Goal: Entertainment & Leisure: Consume media (video, audio)

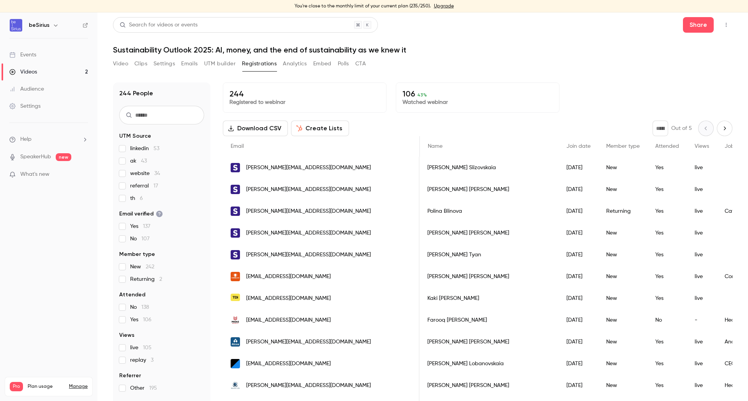
scroll to position [0, 444]
click at [426, 102] on p "Watched webinar" at bounding box center [477, 103] width 150 height 8
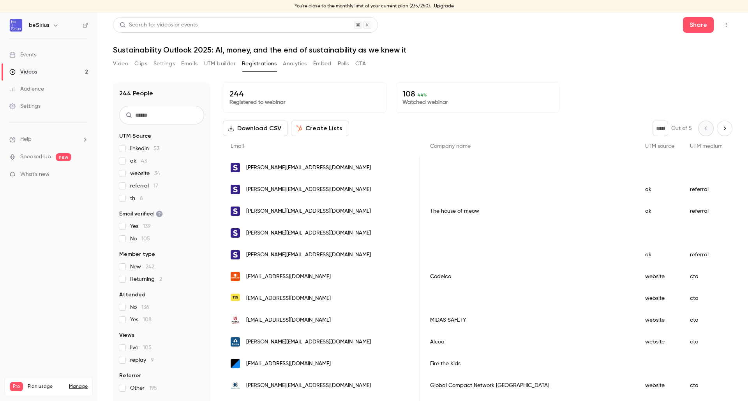
scroll to position [5, 0]
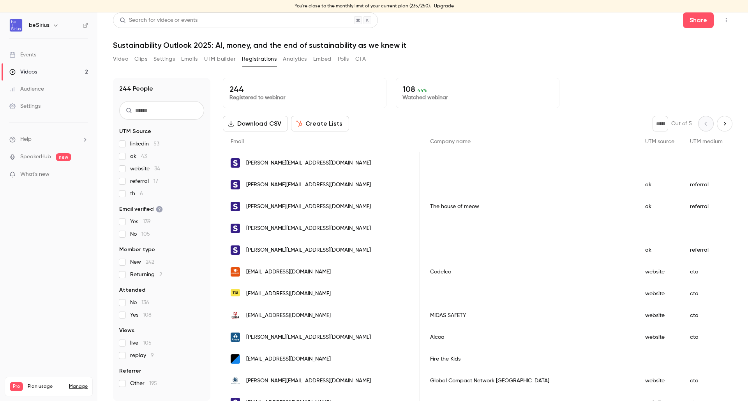
click at [427, 92] on p "108 44 %" at bounding box center [477, 88] width 150 height 9
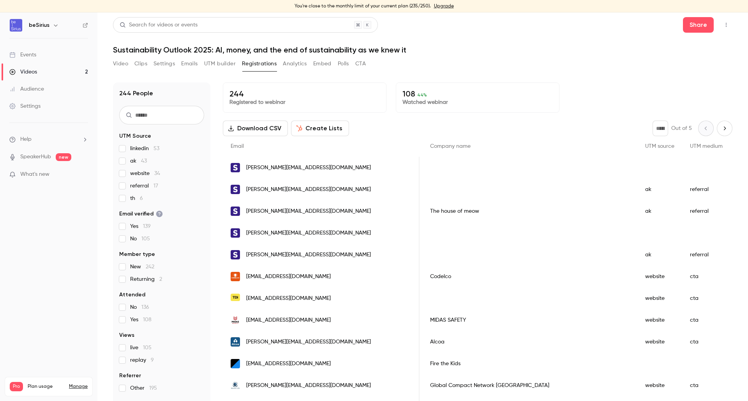
click at [716, 121] on button "Next page" at bounding box center [724, 129] width 16 height 16
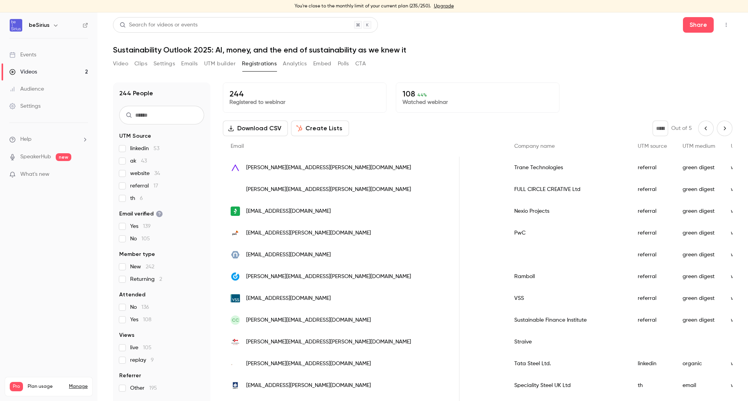
click at [716, 121] on button "Next page" at bounding box center [724, 129] width 16 height 16
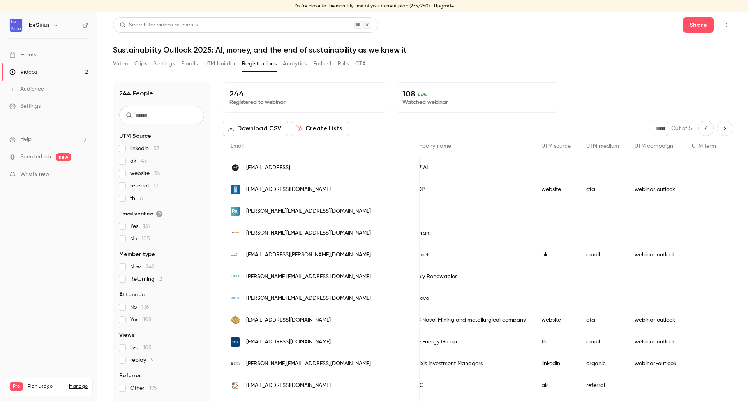
click at [716, 121] on button "Next page" at bounding box center [724, 129] width 16 height 16
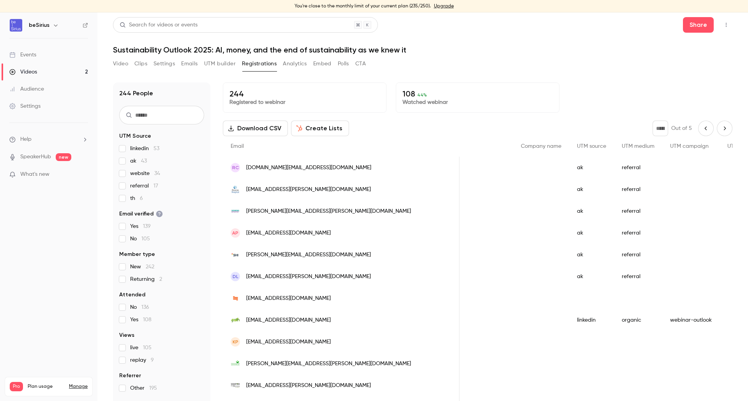
click at [716, 121] on button "Next page" at bounding box center [724, 129] width 16 height 16
type input "*"
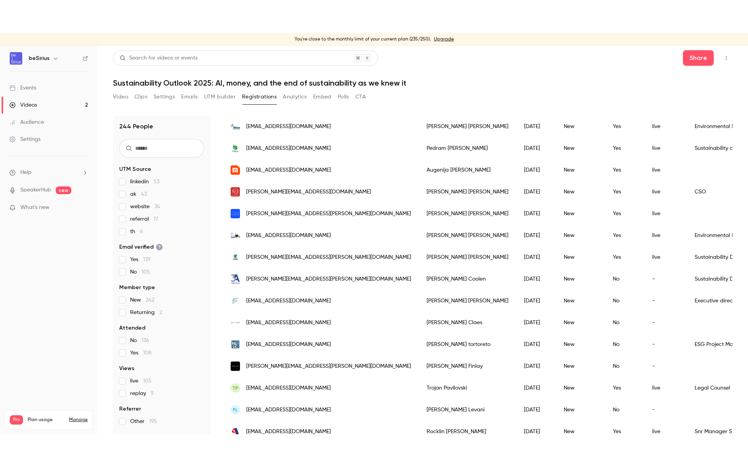
scroll to position [227, 0]
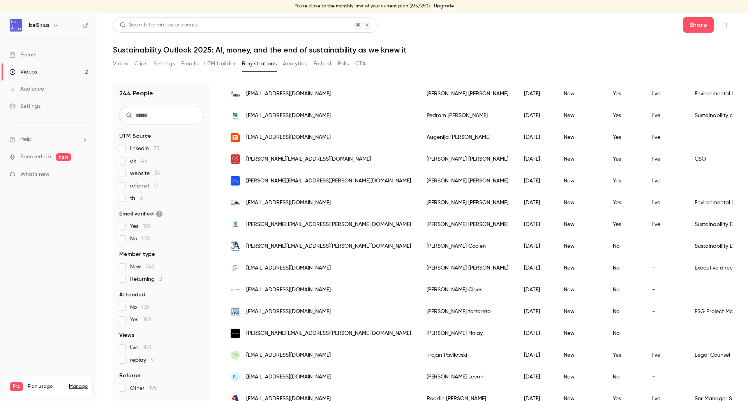
click at [122, 65] on button "Video" at bounding box center [120, 64] width 15 height 12
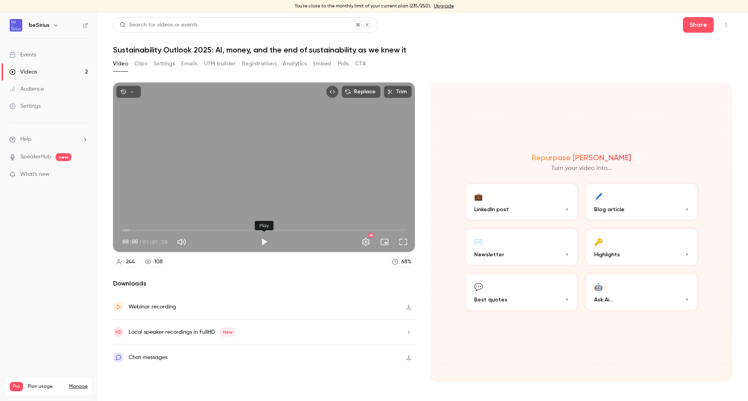
click at [258, 242] on button "Play" at bounding box center [264, 242] width 16 height 16
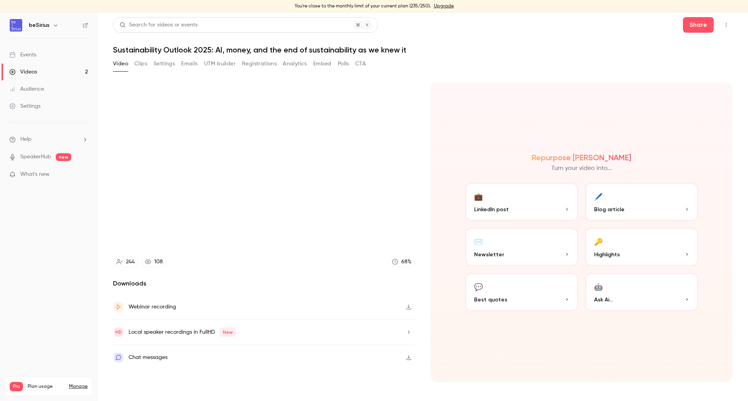
type input "****"
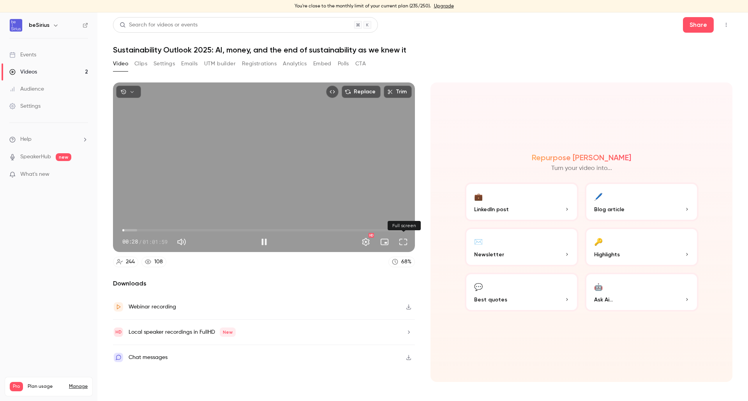
click at [405, 247] on button "Full screen" at bounding box center [403, 242] width 16 height 16
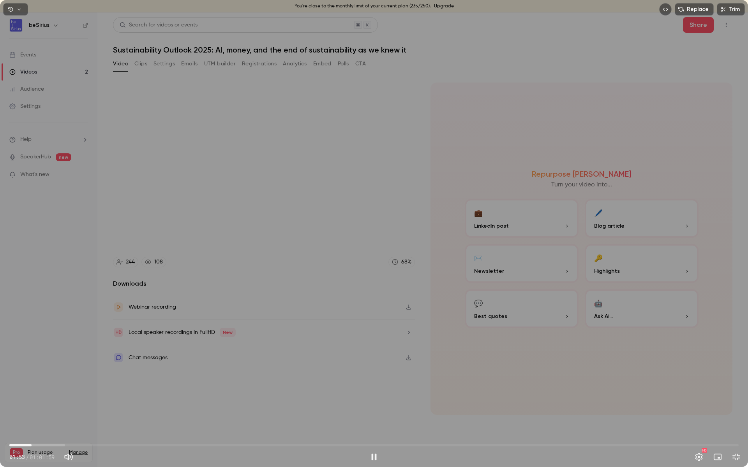
click at [495, 188] on div "Replace Trim 01:53 01:53 / 01:01:59 HD" at bounding box center [374, 233] width 748 height 467
type input "*****"
